Goal: Information Seeking & Learning: Learn about a topic

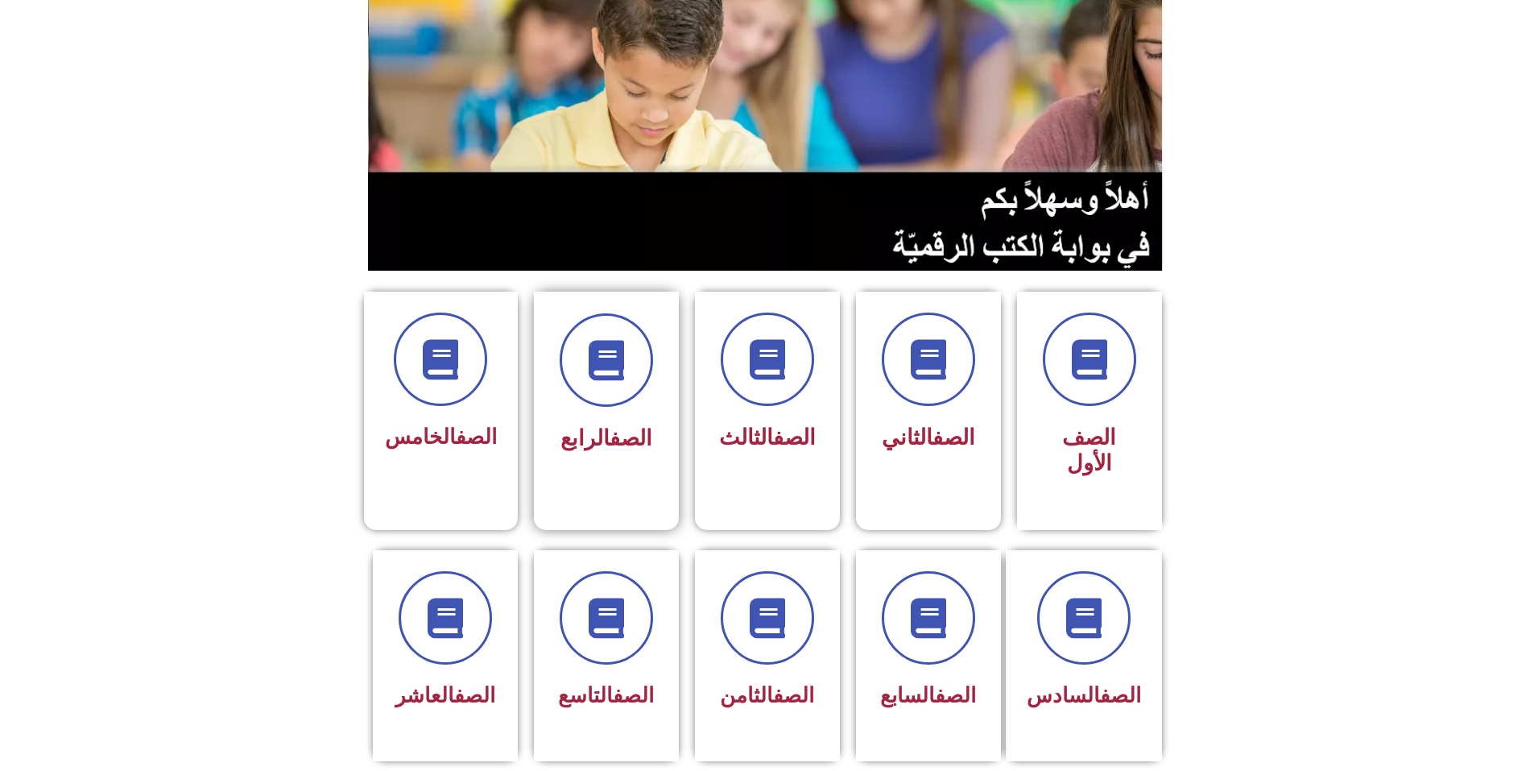
scroll to position [161, 0]
click at [793, 572] on span at bounding box center [767, 617] width 103 height 103
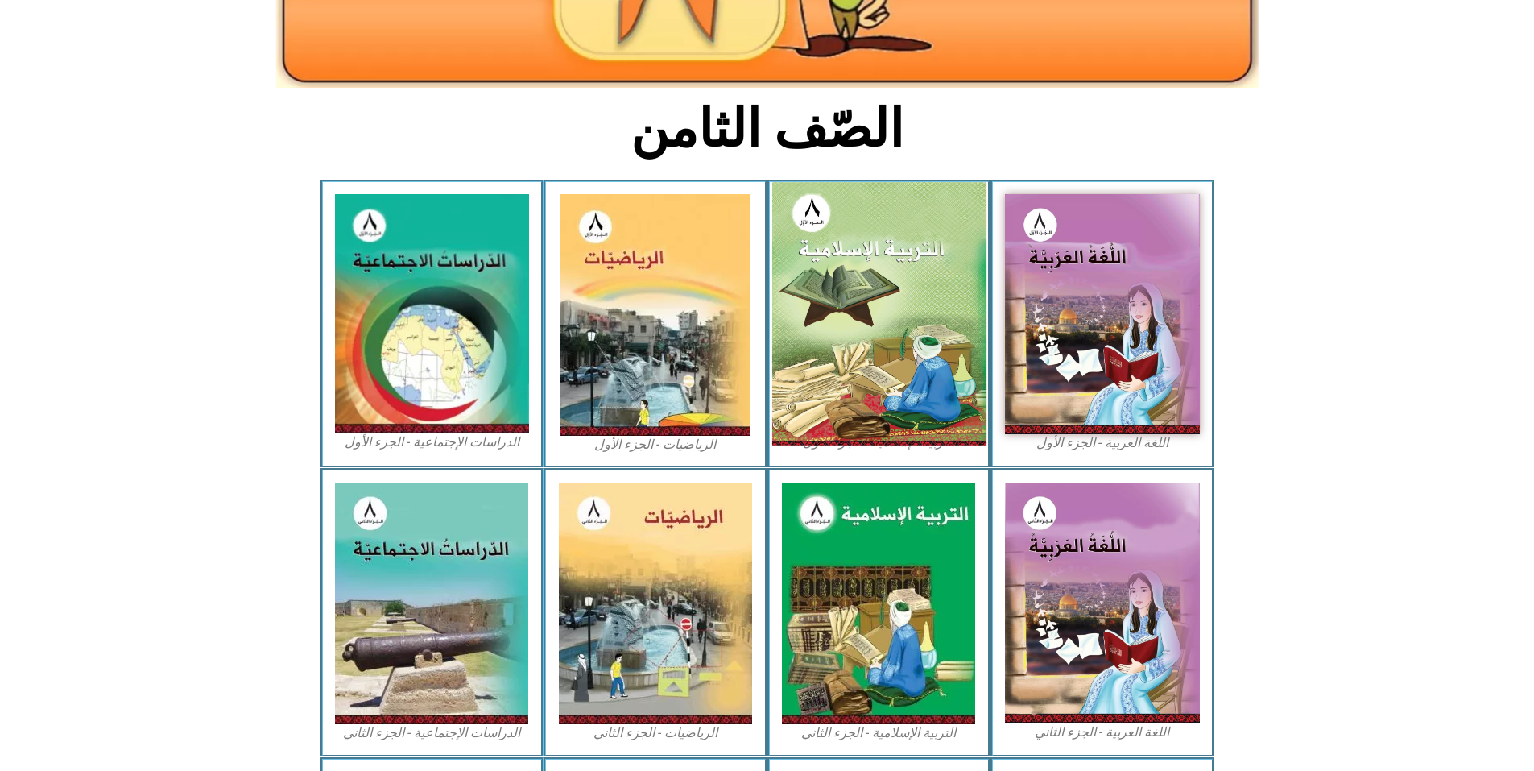
scroll to position [322, 0]
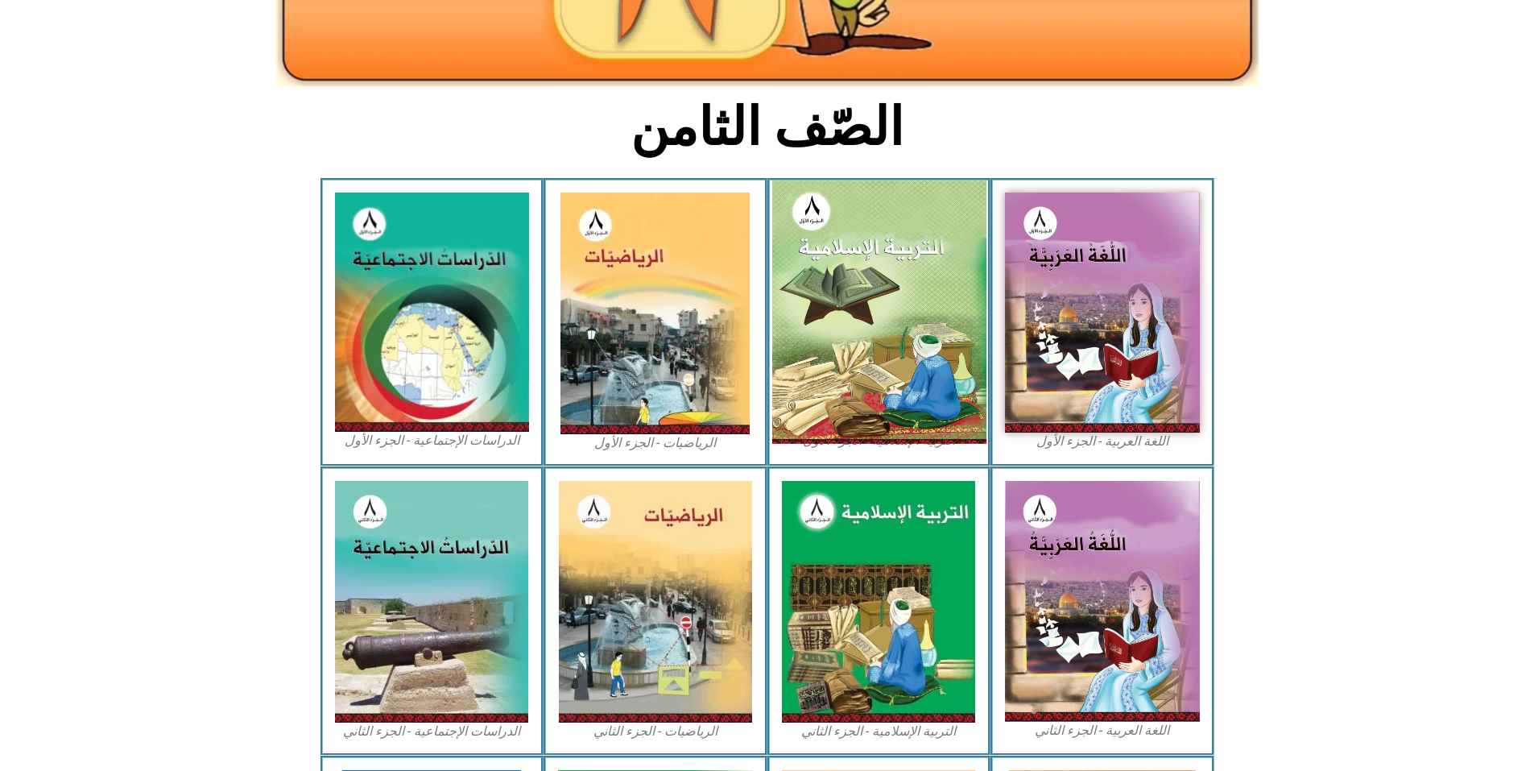
click at [865, 278] on img at bounding box center [879, 311] width 214 height 263
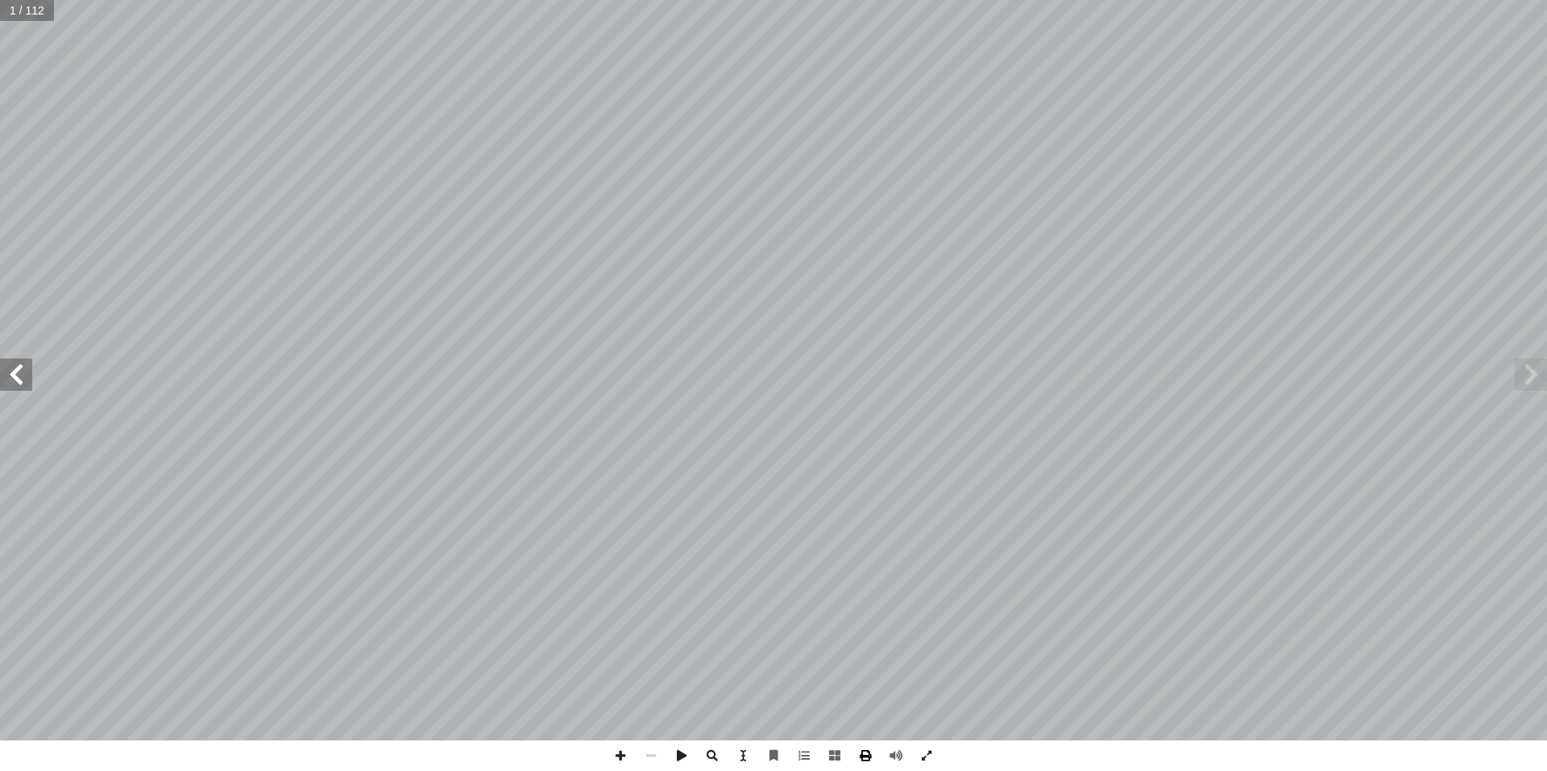
click at [872, 752] on span at bounding box center [865, 755] width 31 height 31
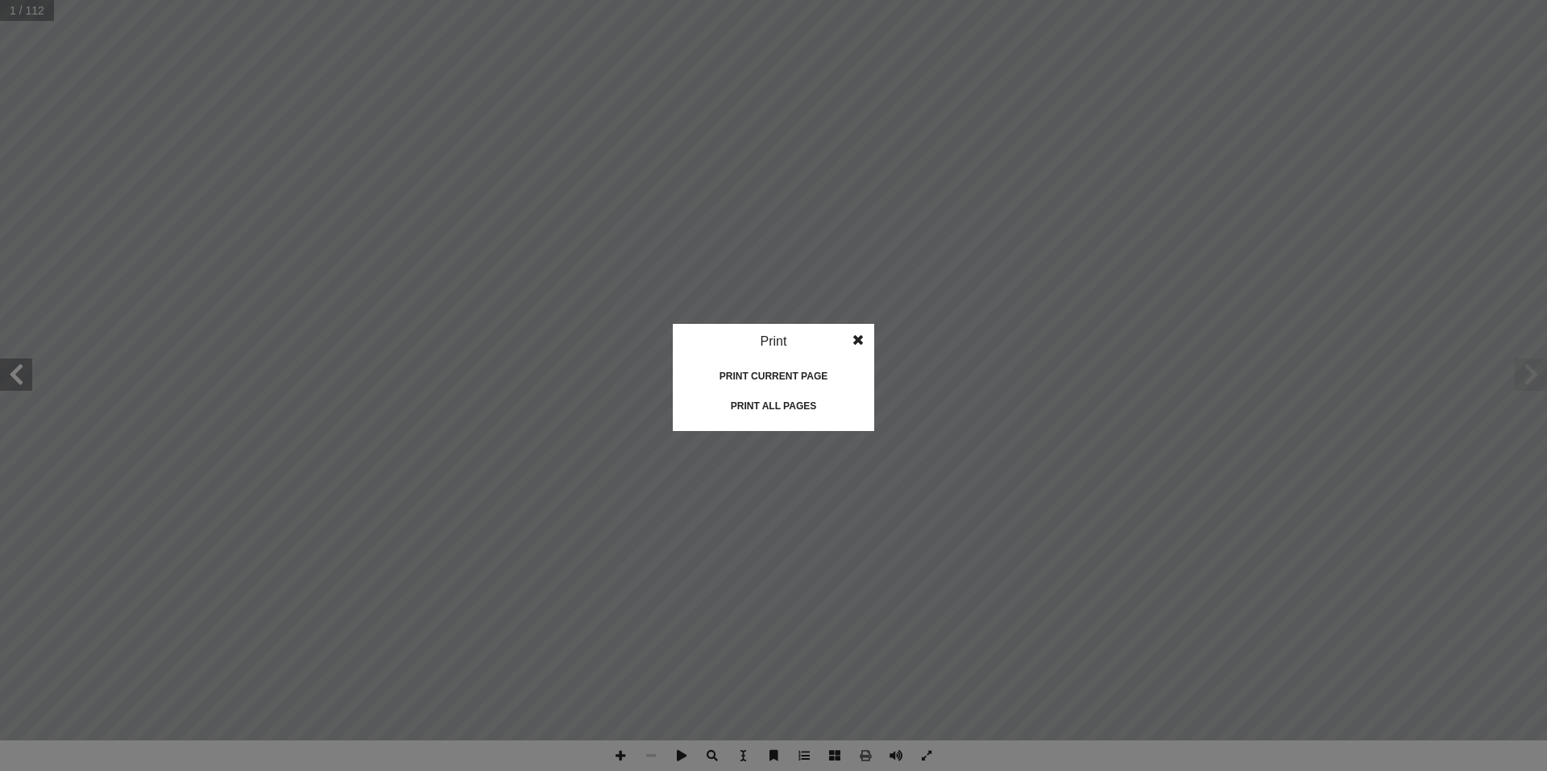
click at [778, 406] on div "Print all pages" at bounding box center [773, 406] width 161 height 26
click at [858, 342] on span at bounding box center [857, 340] width 29 height 32
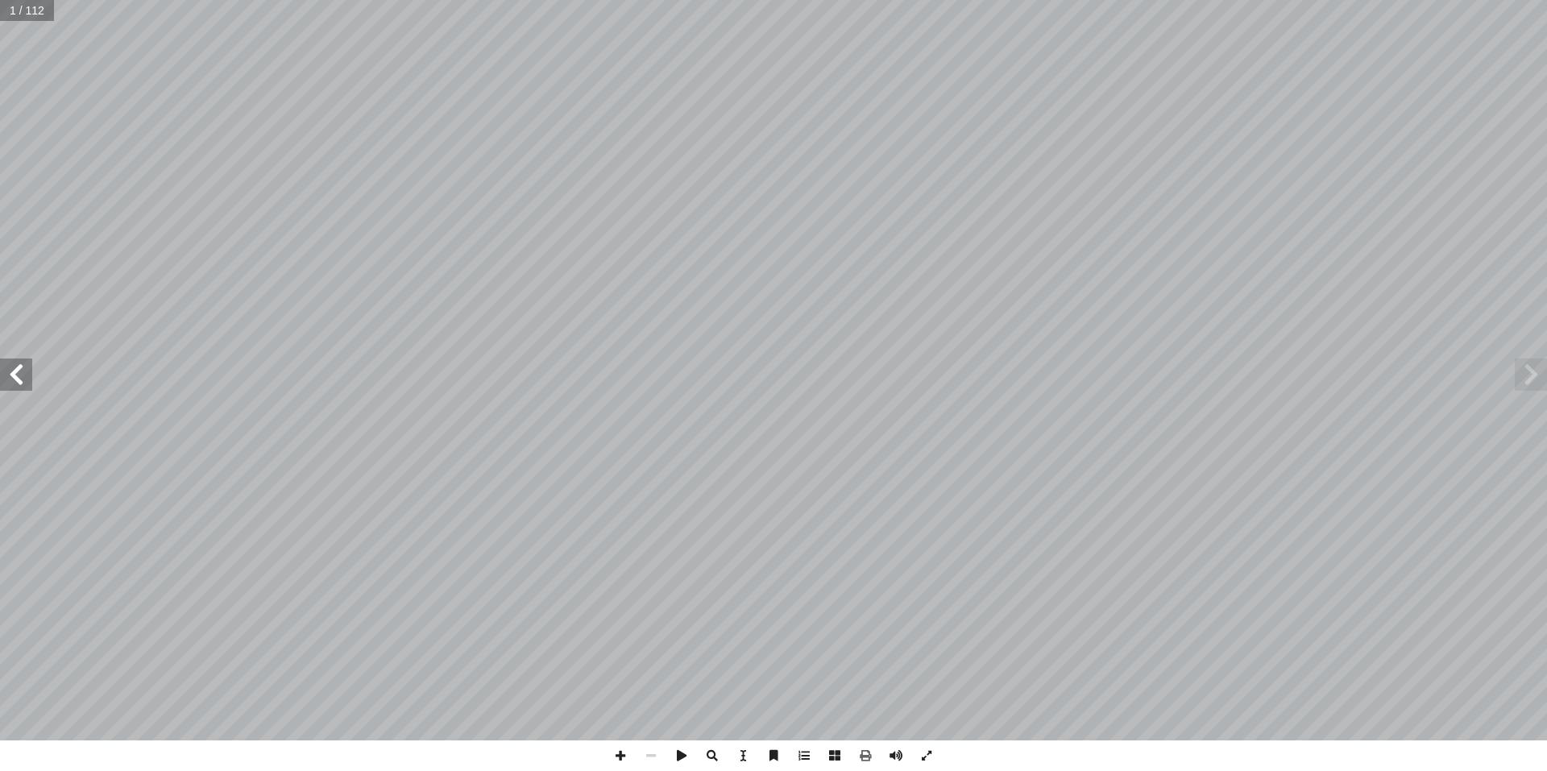
click at [17, 373] on span at bounding box center [16, 374] width 32 height 32
click at [16, 373] on span at bounding box center [16, 374] width 32 height 32
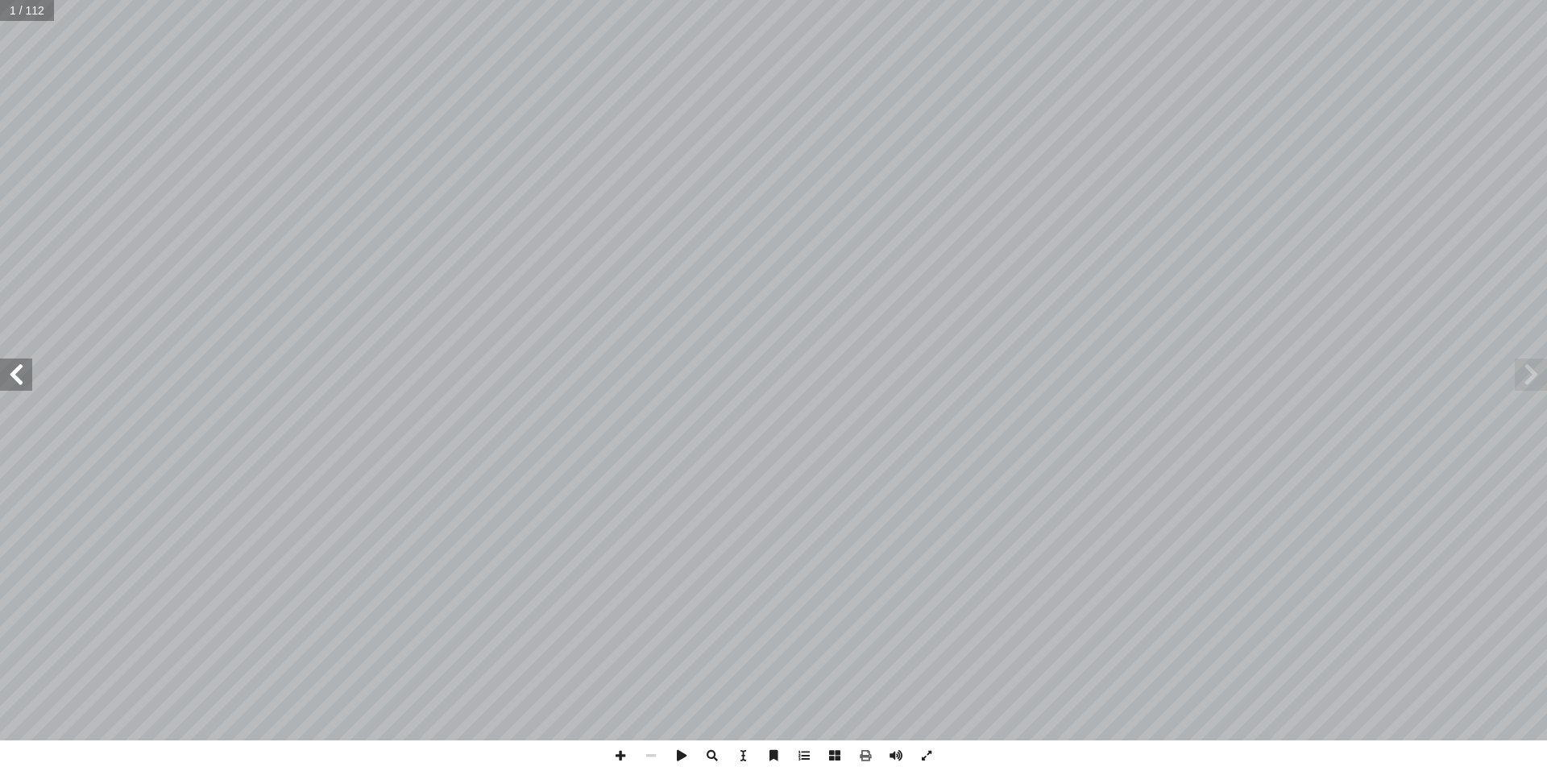
click at [16, 373] on span at bounding box center [16, 374] width 32 height 32
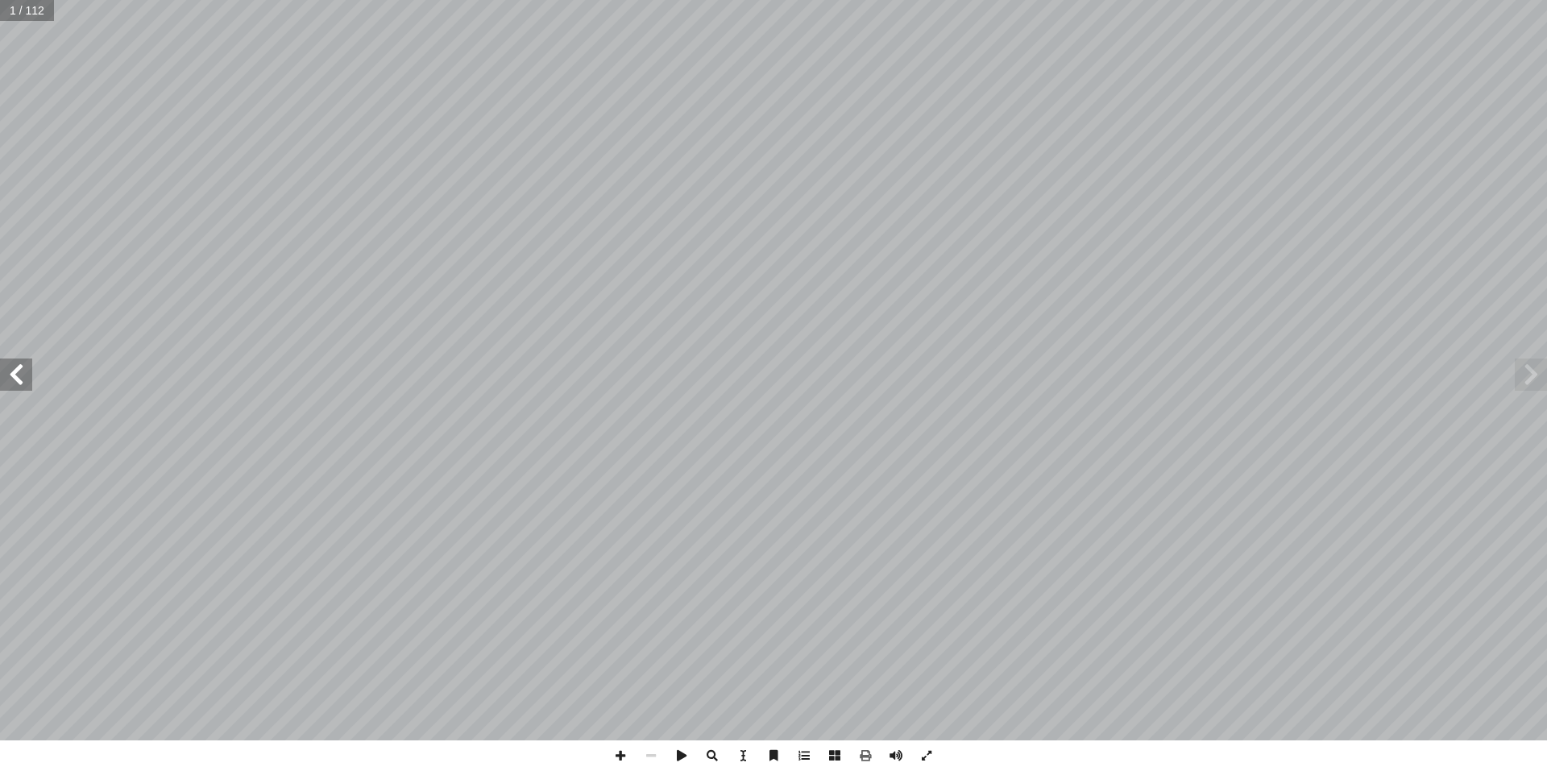
click at [16, 373] on span at bounding box center [16, 374] width 32 height 32
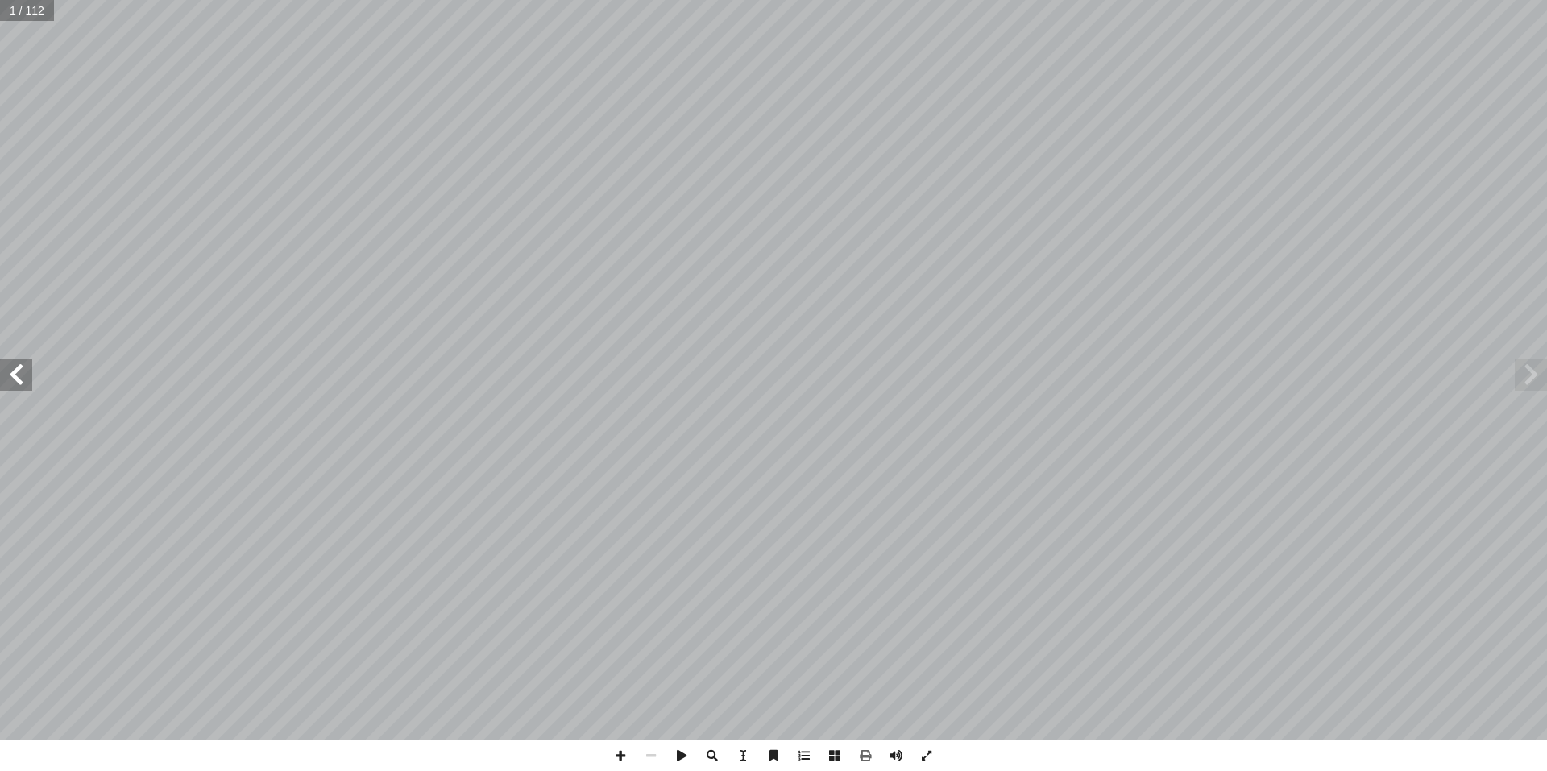
click at [16, 373] on span at bounding box center [16, 374] width 32 height 32
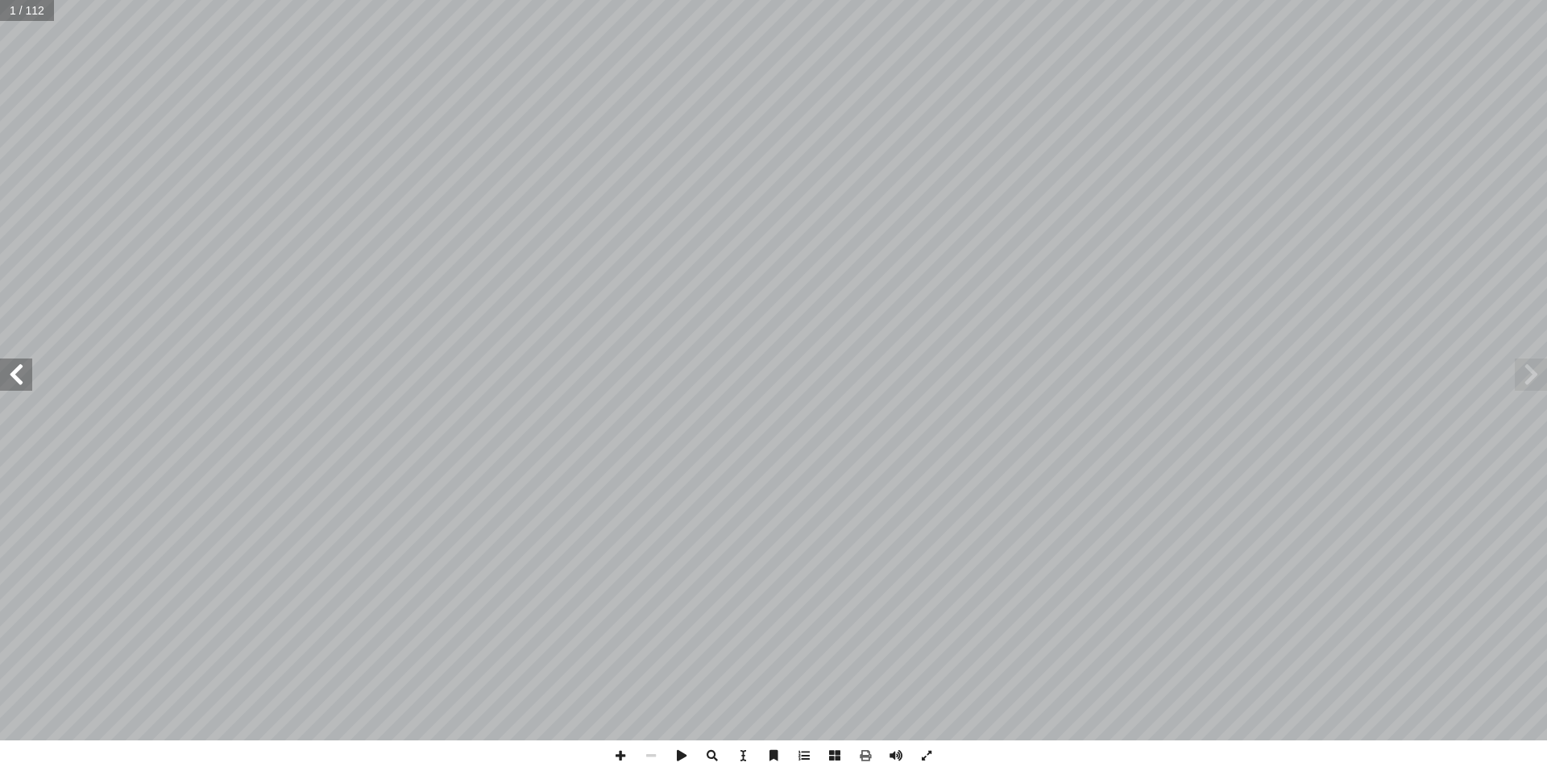
click at [16, 373] on span at bounding box center [16, 374] width 32 height 32
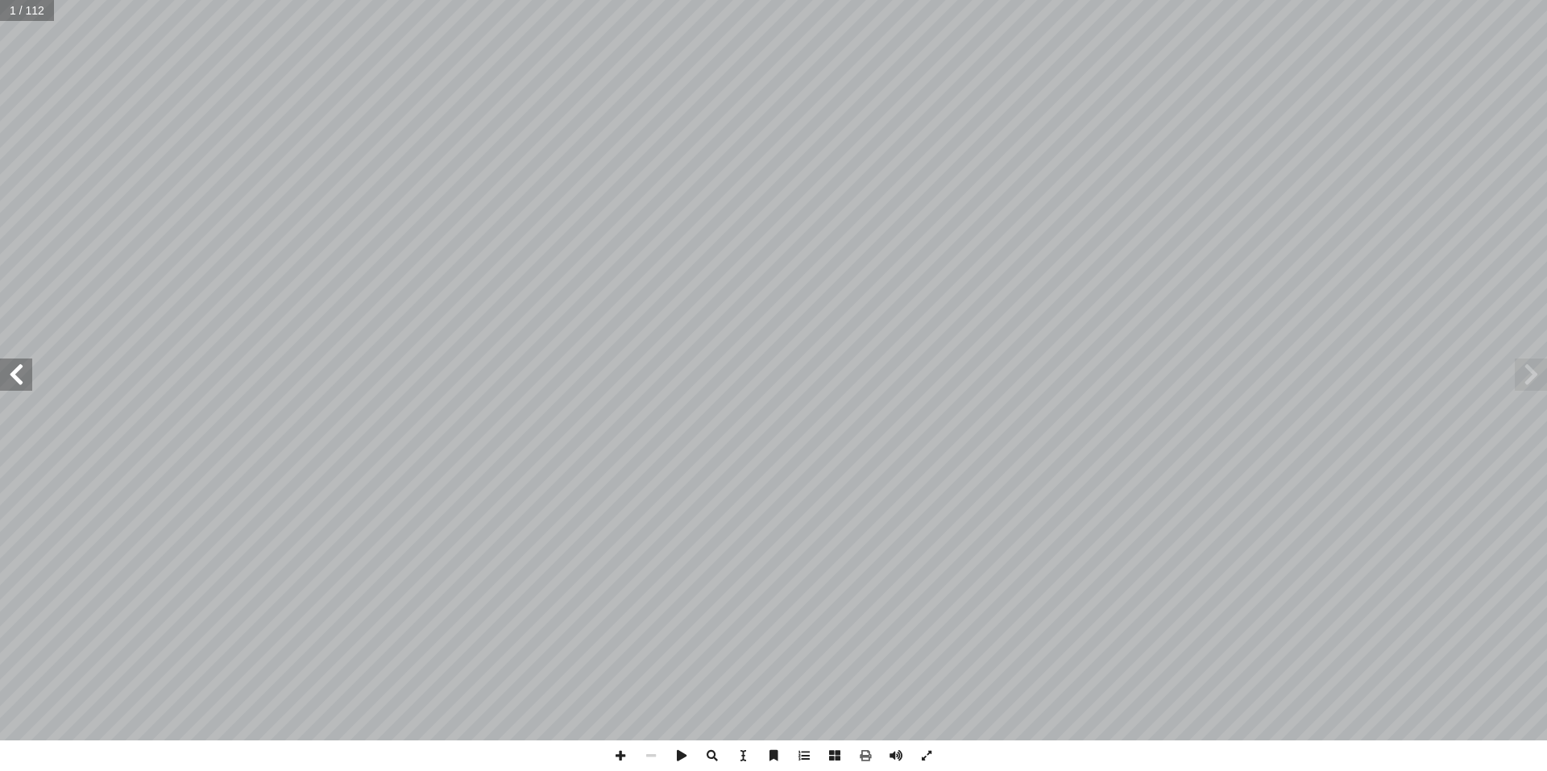
click at [16, 373] on span at bounding box center [16, 374] width 32 height 32
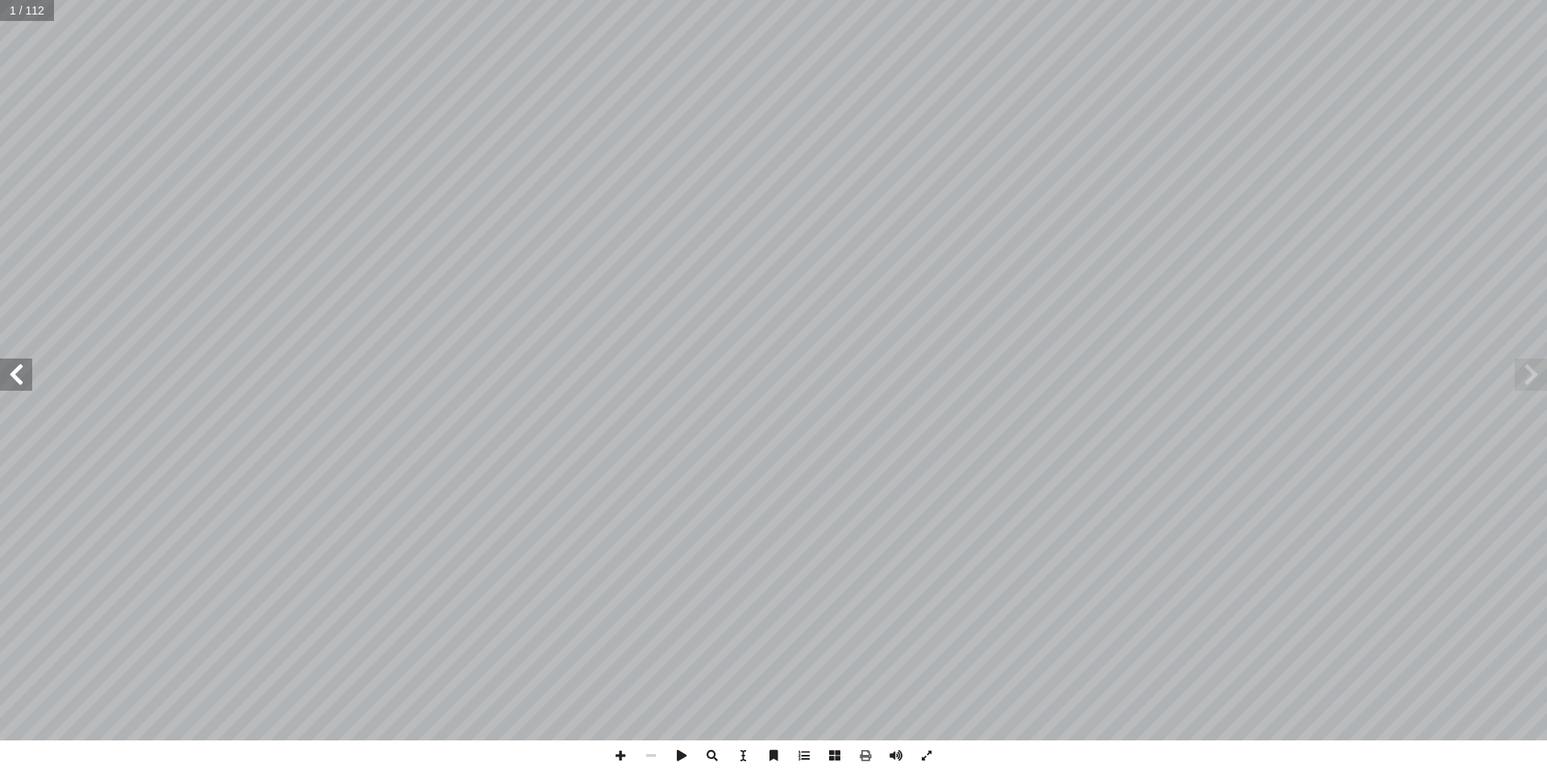
click at [16, 373] on span at bounding box center [16, 374] width 32 height 32
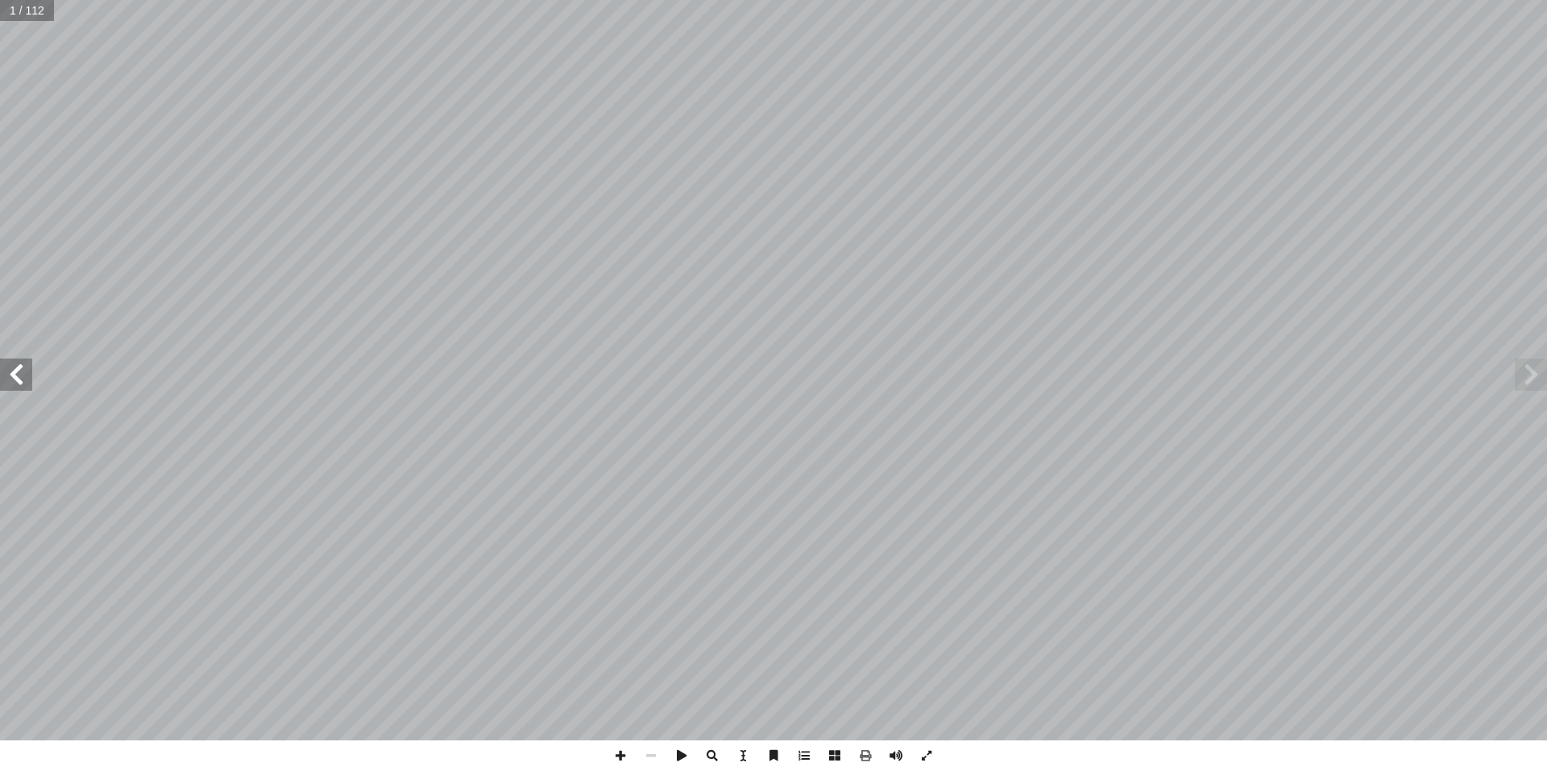
click at [16, 373] on span at bounding box center [16, 374] width 32 height 32
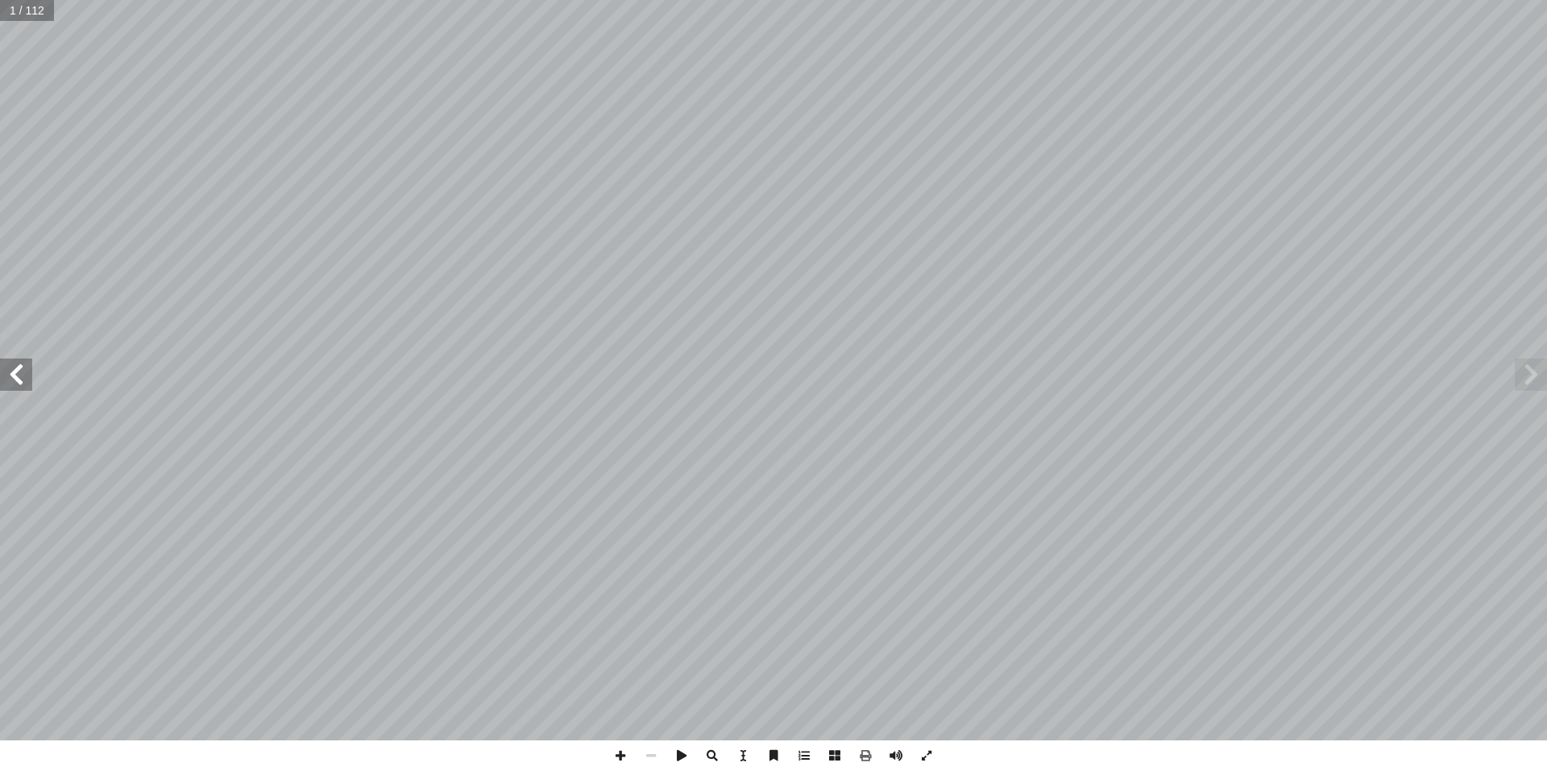
click at [16, 373] on span at bounding box center [16, 374] width 32 height 32
click at [23, 368] on span at bounding box center [16, 374] width 32 height 32
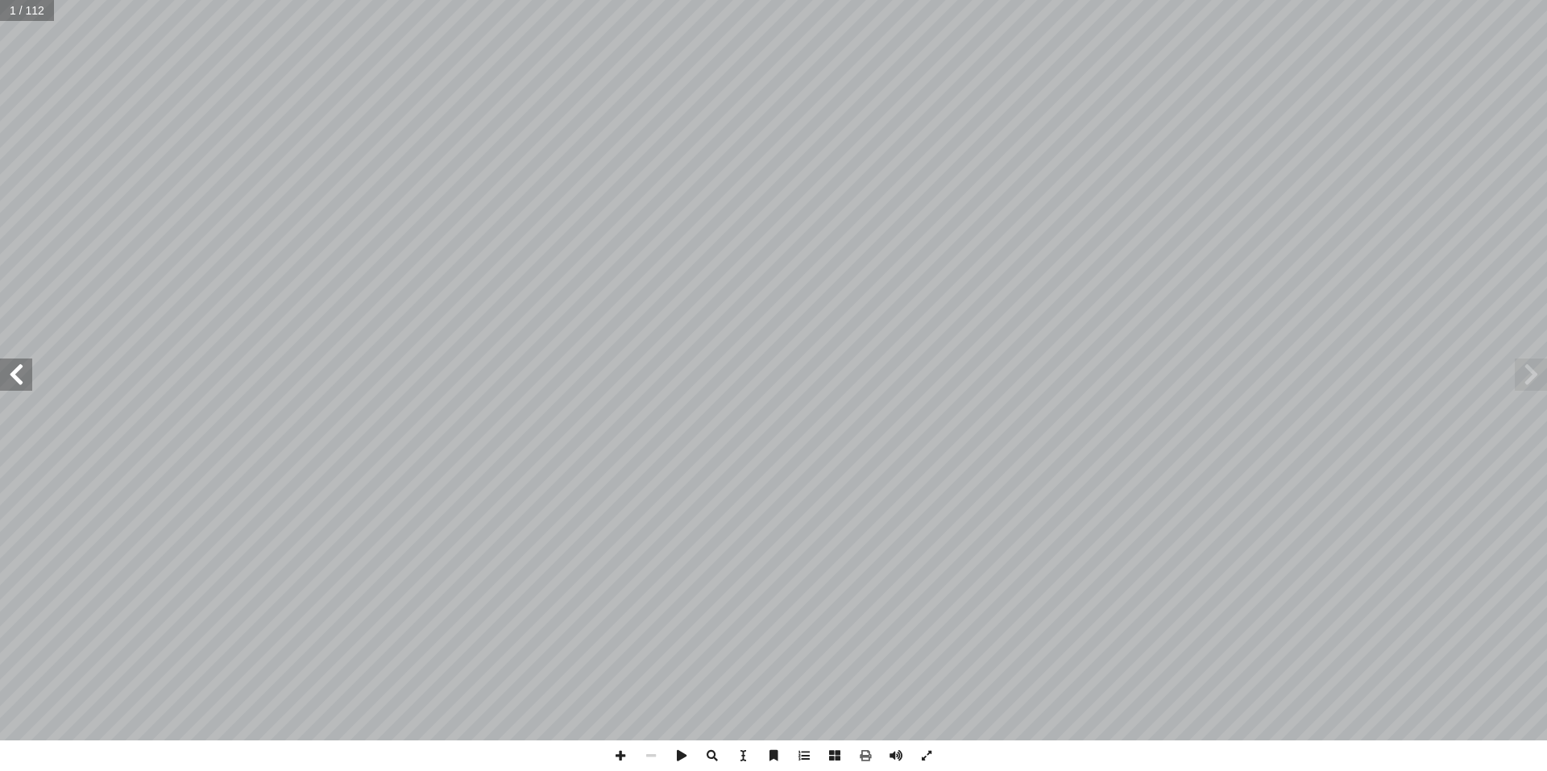
click at [23, 368] on span at bounding box center [16, 374] width 32 height 32
click at [648, 746] on span at bounding box center [651, 755] width 31 height 31
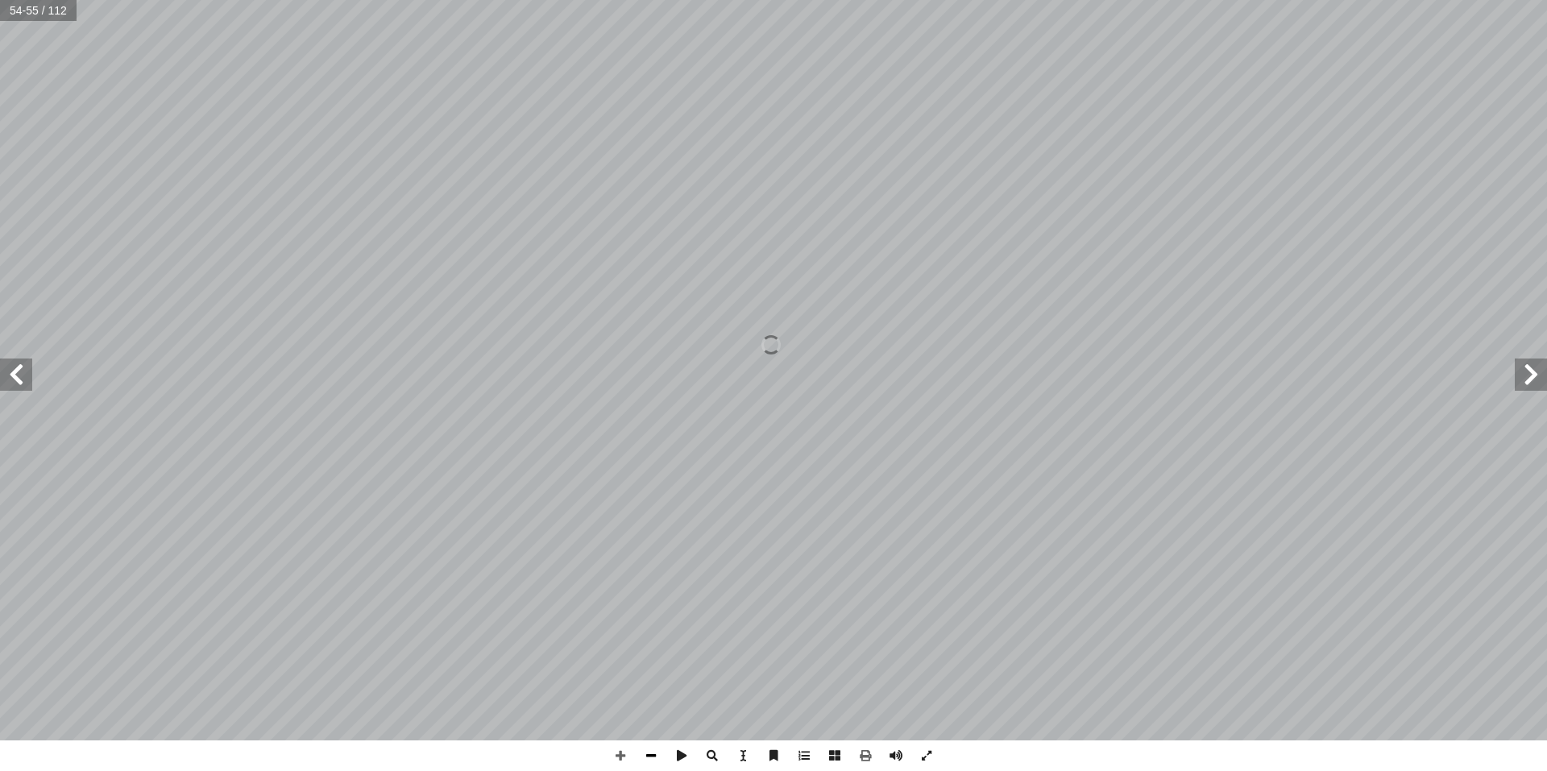
click at [648, 746] on span at bounding box center [651, 755] width 31 height 31
click at [5, 368] on span at bounding box center [16, 374] width 32 height 32
click at [19, 365] on span at bounding box center [16, 374] width 32 height 32
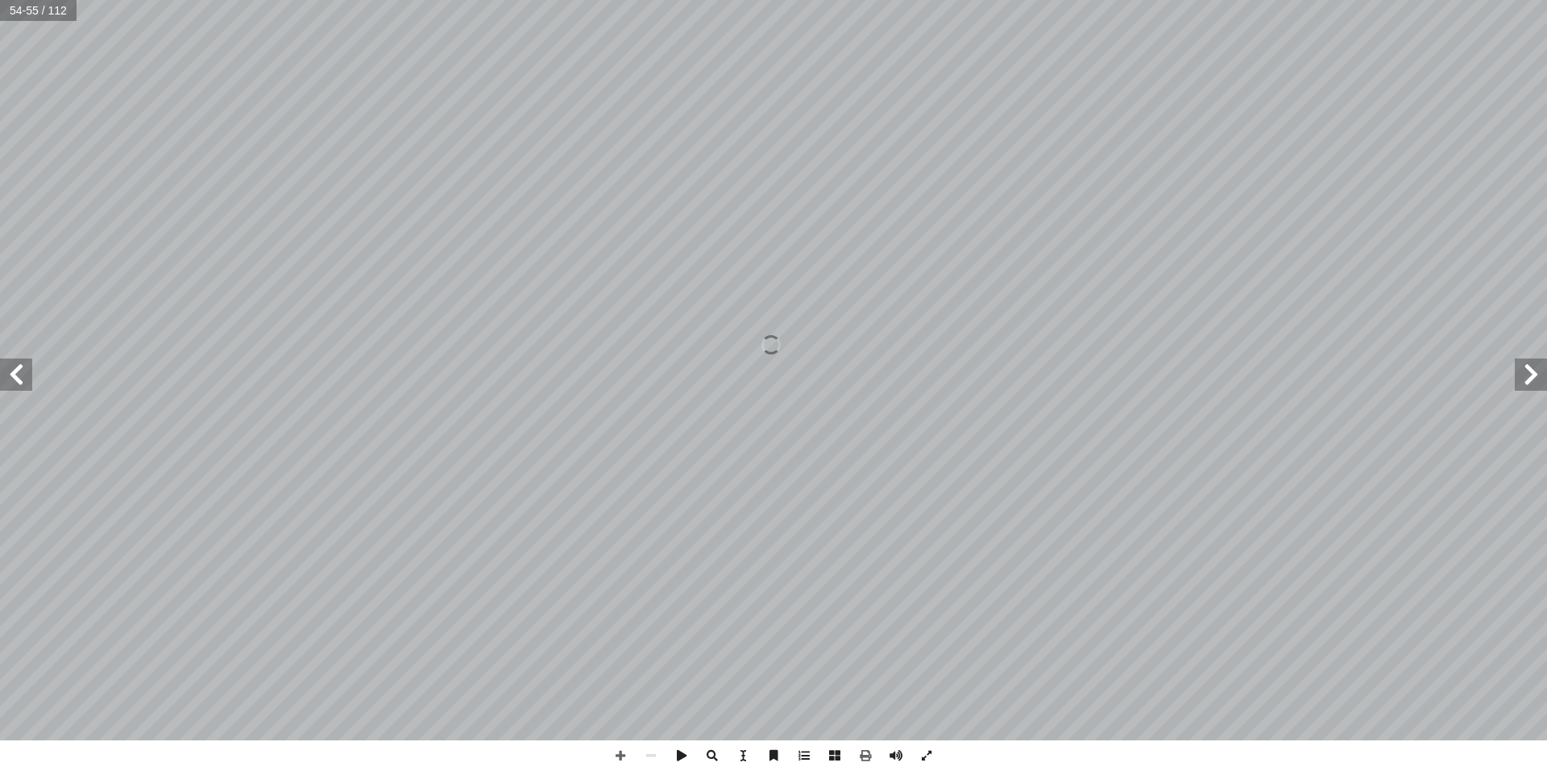
click at [19, 365] on span at bounding box center [16, 374] width 32 height 32
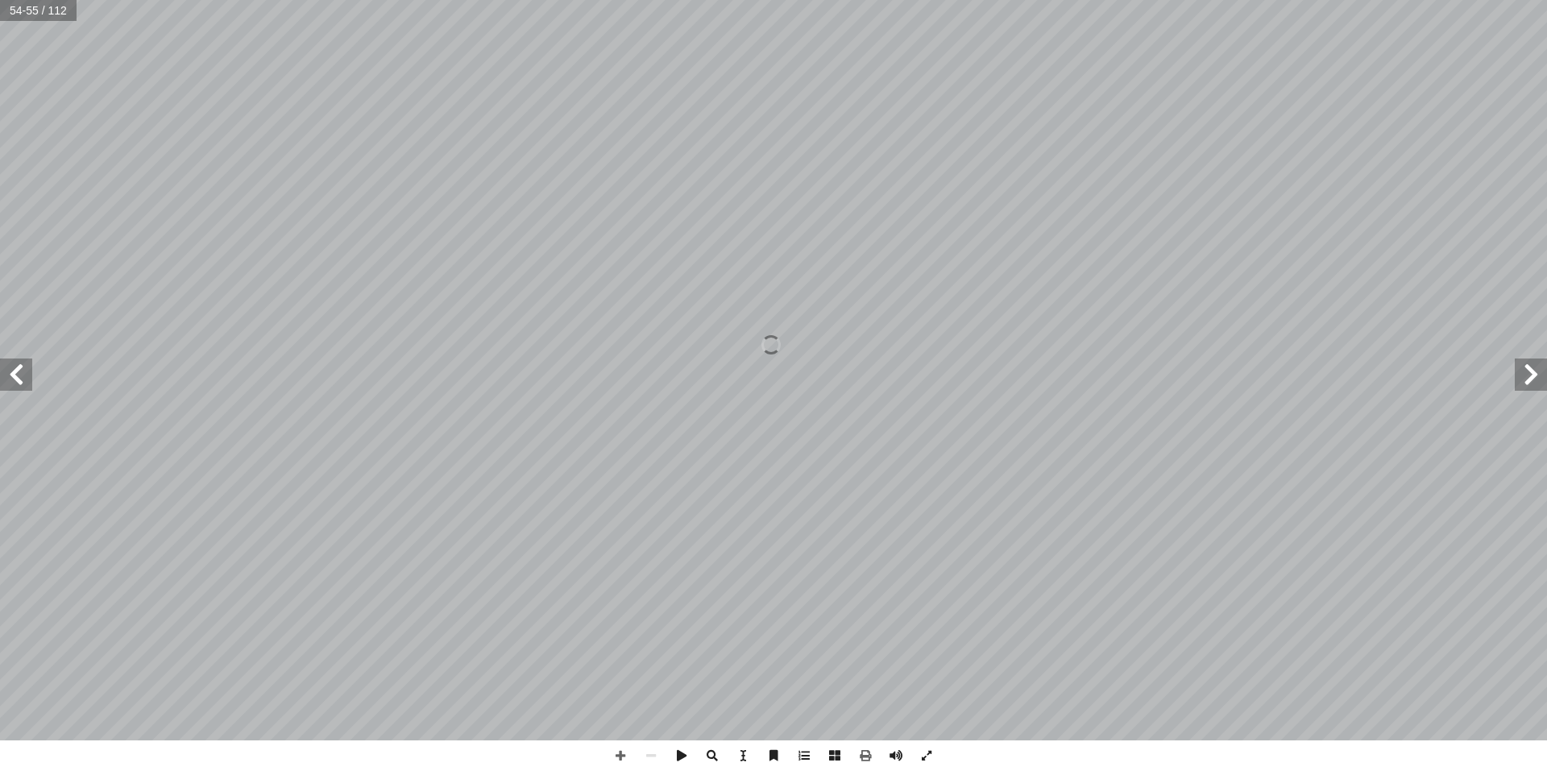
click at [19, 365] on span at bounding box center [16, 374] width 32 height 32
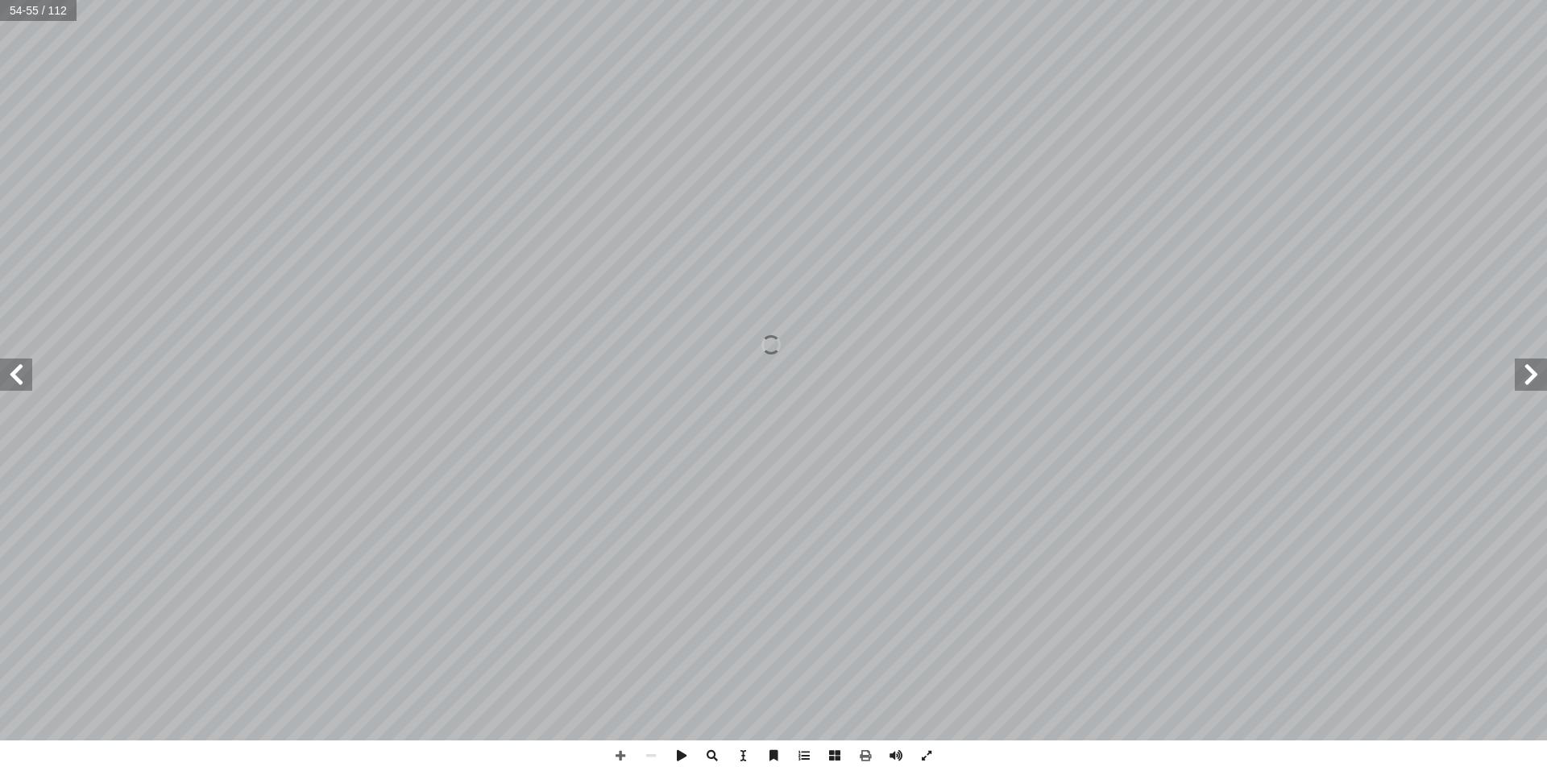
click at [19, 365] on span at bounding box center [16, 374] width 32 height 32
click at [20, 358] on span at bounding box center [16, 374] width 32 height 32
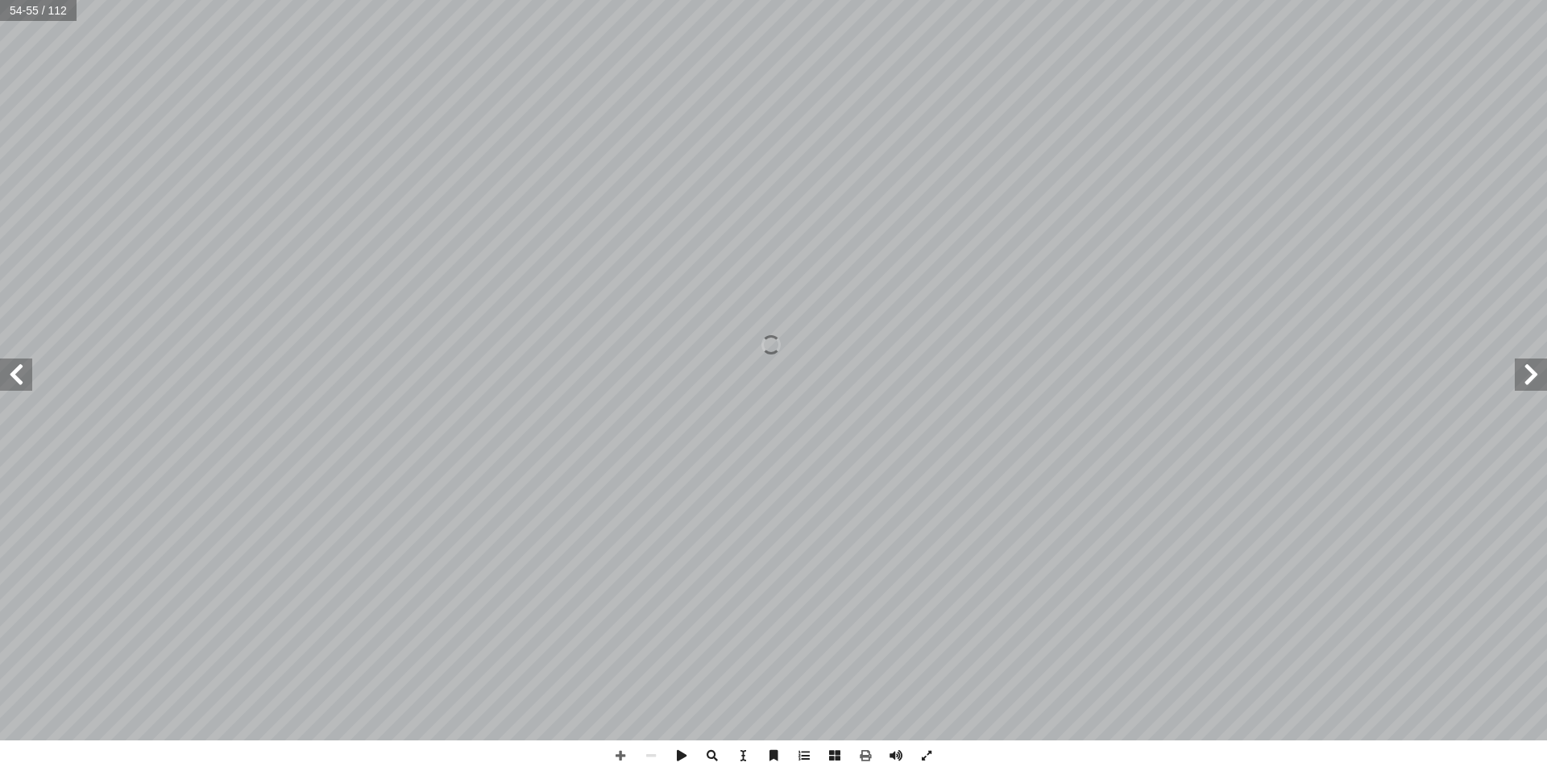
click at [20, 358] on span at bounding box center [16, 374] width 32 height 32
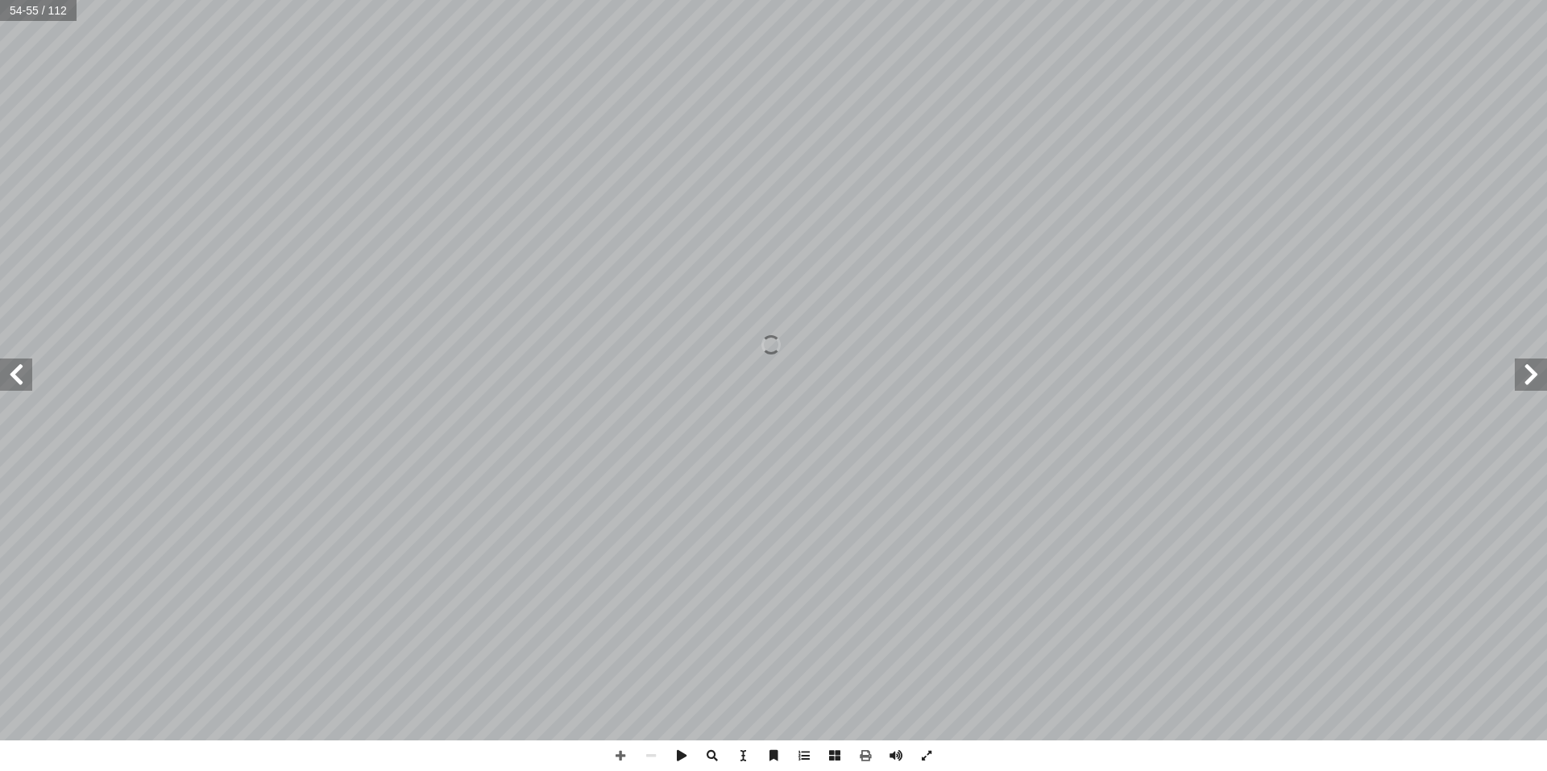
click at [20, 358] on span at bounding box center [16, 374] width 32 height 32
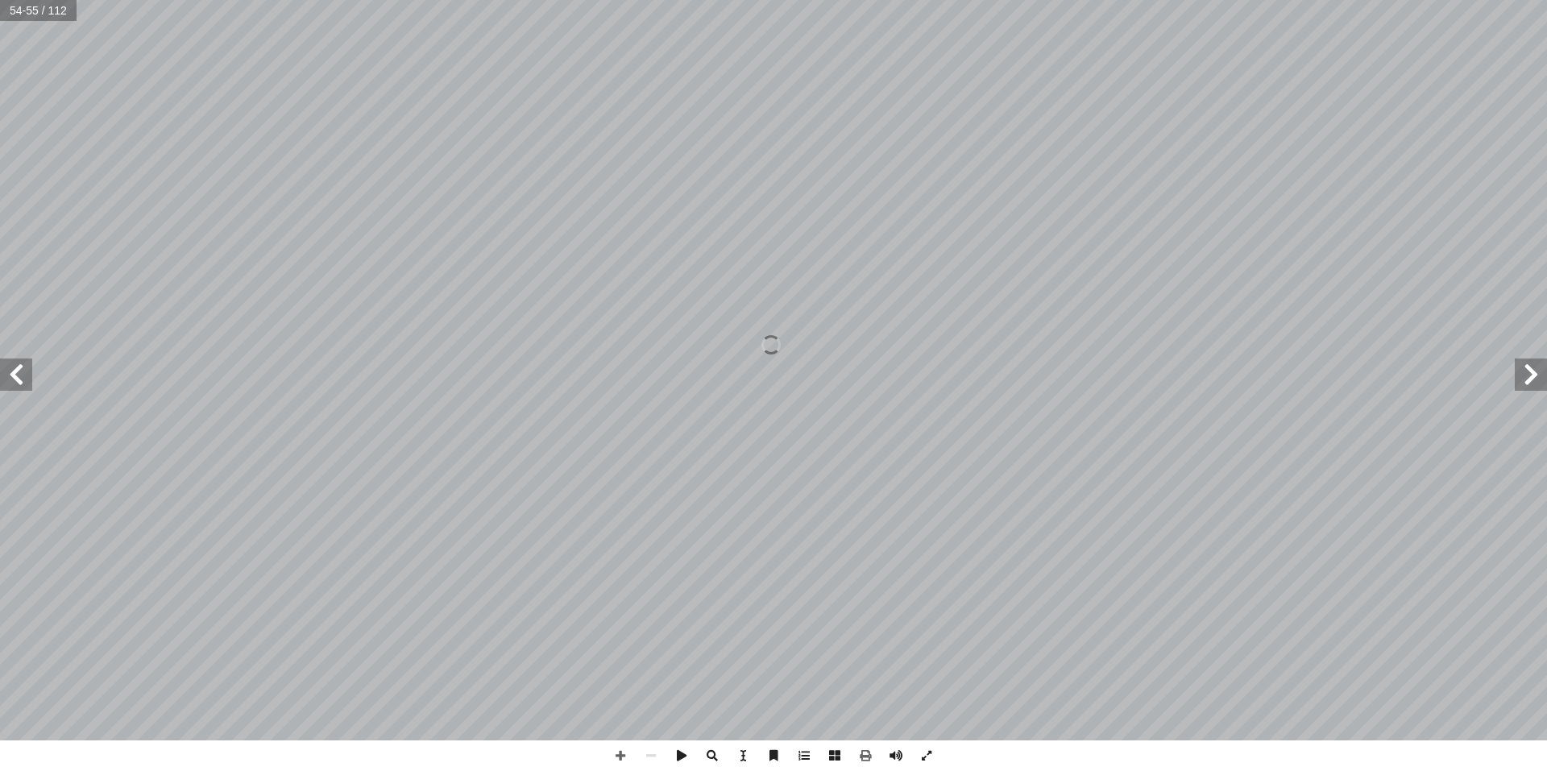
click at [20, 358] on span at bounding box center [16, 374] width 32 height 32
click at [648, 760] on span at bounding box center [651, 755] width 31 height 31
click at [650, 755] on span at bounding box center [651, 755] width 31 height 31
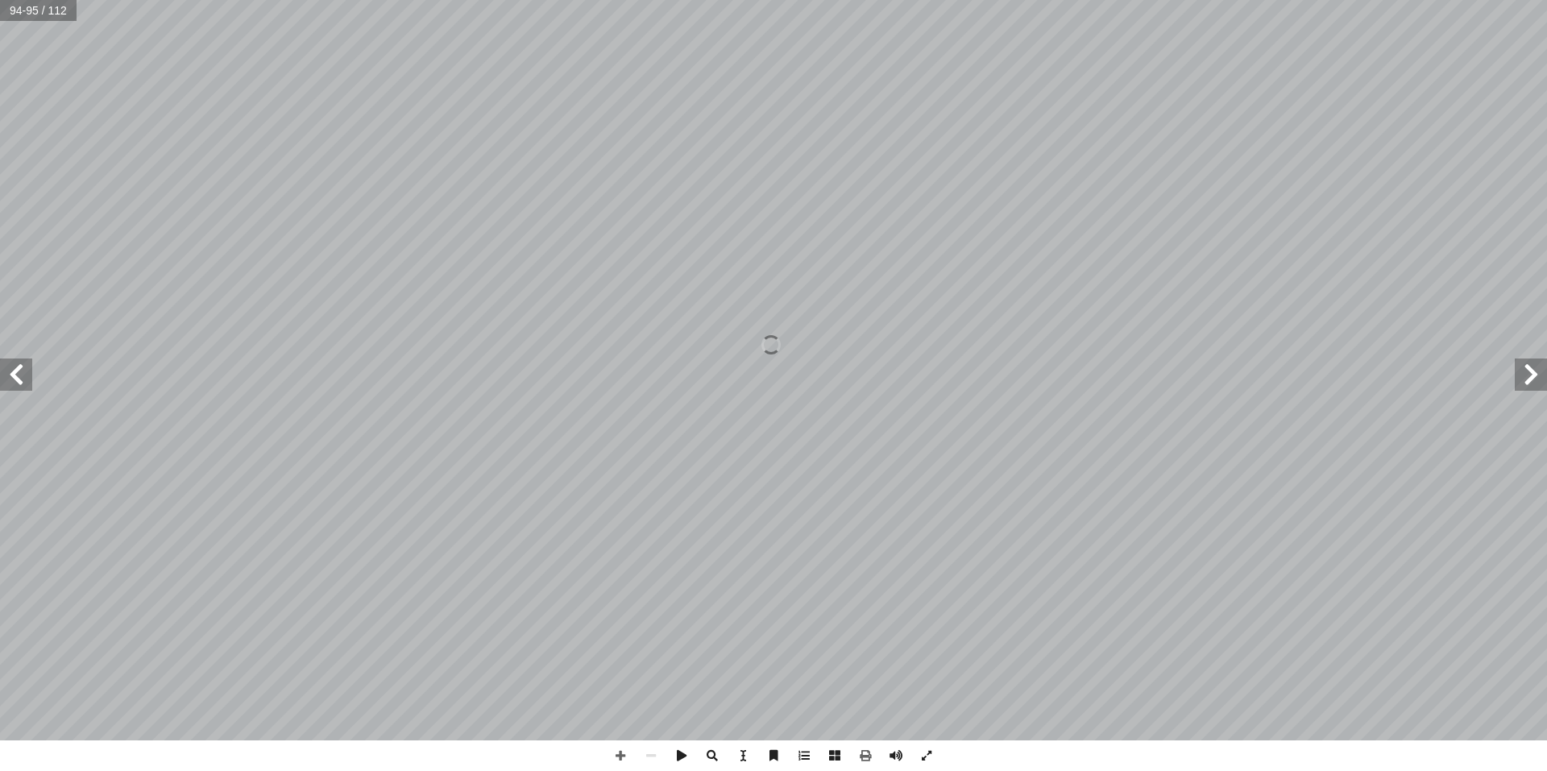
click at [1544, 389] on span at bounding box center [1530, 374] width 32 height 32
click at [14, 385] on span at bounding box center [16, 374] width 32 height 32
click at [14, 384] on span at bounding box center [16, 374] width 32 height 32
